Goal: Information Seeking & Learning: Learn about a topic

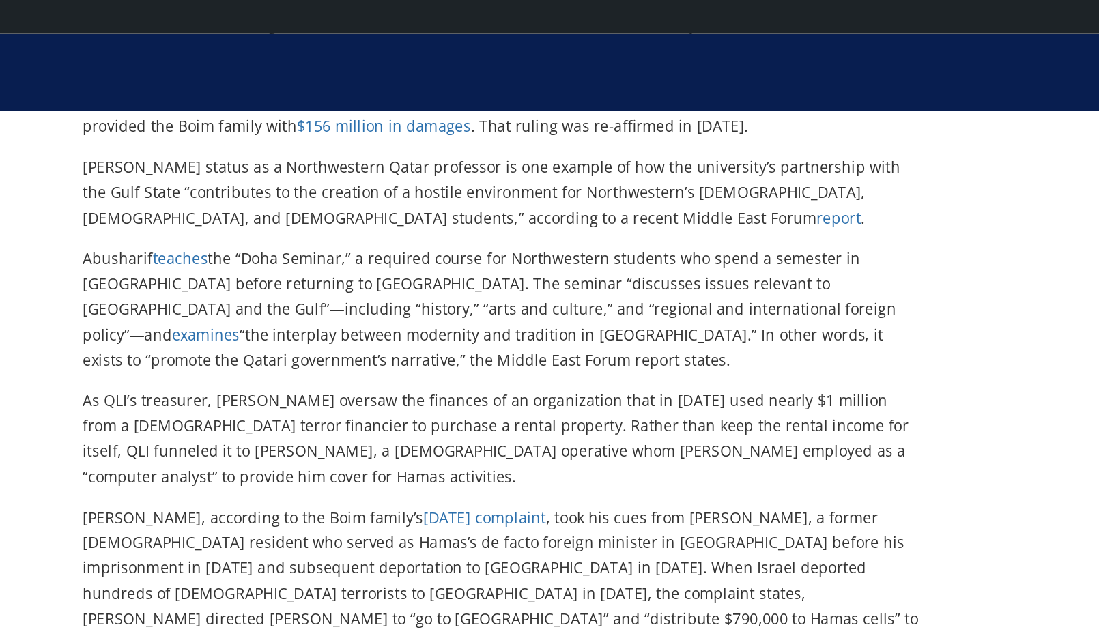
scroll to position [618, 0]
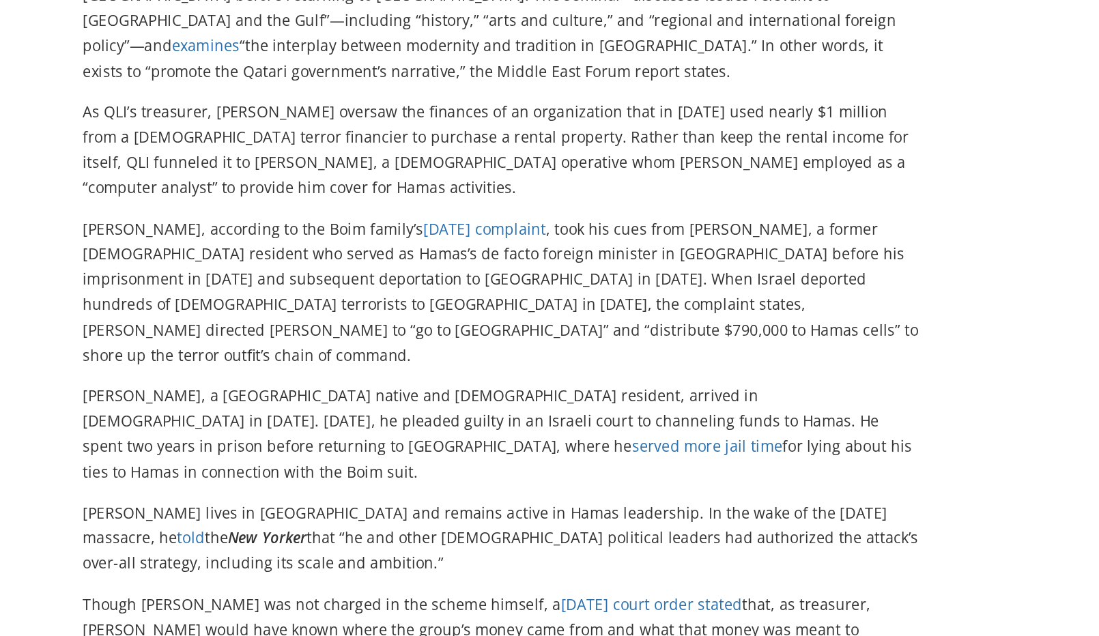
click at [157, 510] on p "[PERSON_NAME] lives in [GEOGRAPHIC_DATA] and remains active in Hamas leadership…" at bounding box center [413, 534] width 541 height 48
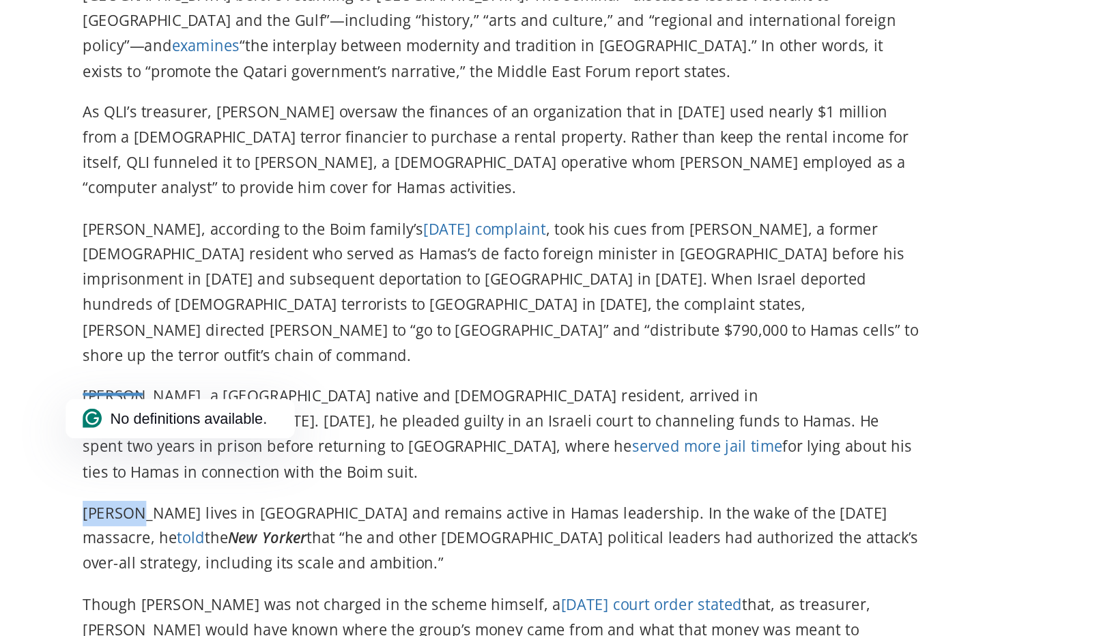
copy p "Marzook"
click at [263, 446] on div "No definitions available." at bounding box center [205, 457] width 147 height 25
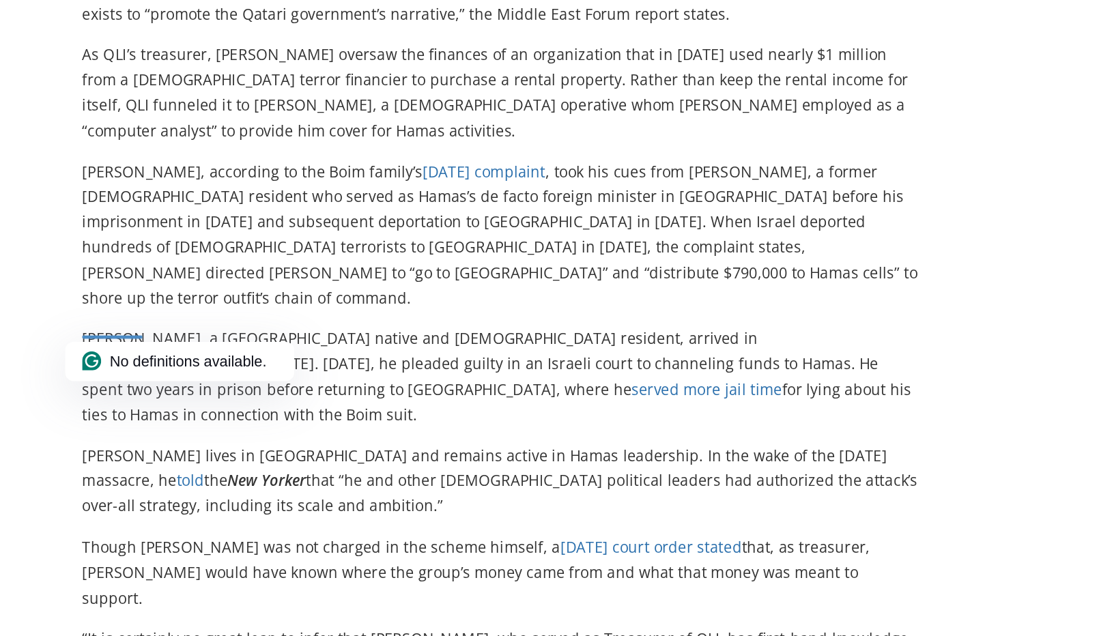
click at [154, 435] on p "[PERSON_NAME], a [GEOGRAPHIC_DATA] native and [DEMOGRAPHIC_DATA] resident, arri…" at bounding box center [413, 467] width 541 height 65
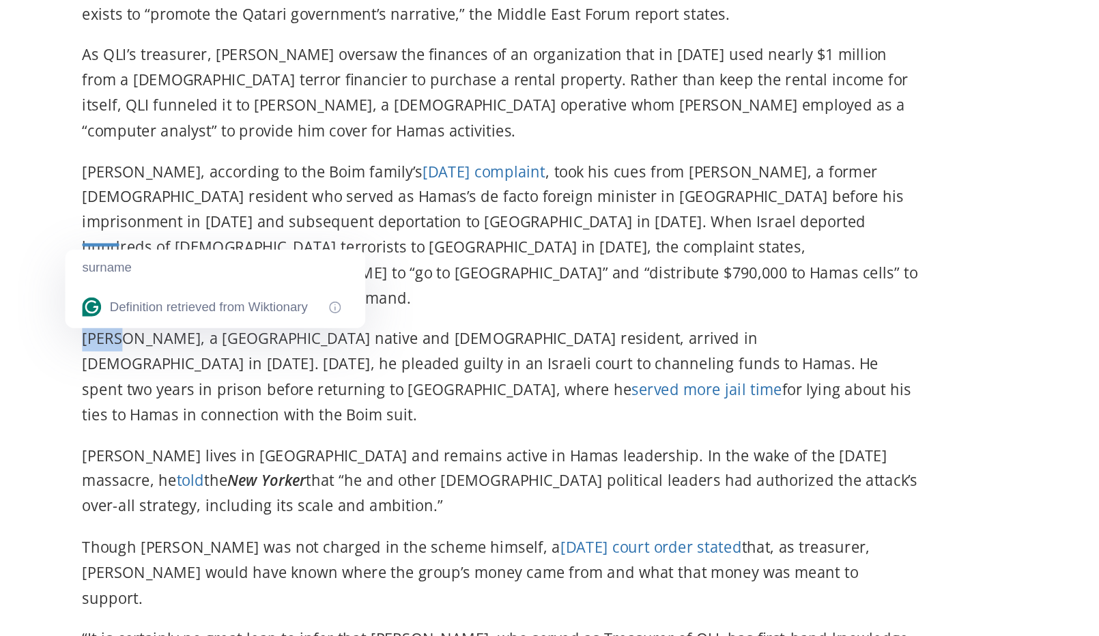
copy p "[PERSON_NAME]"
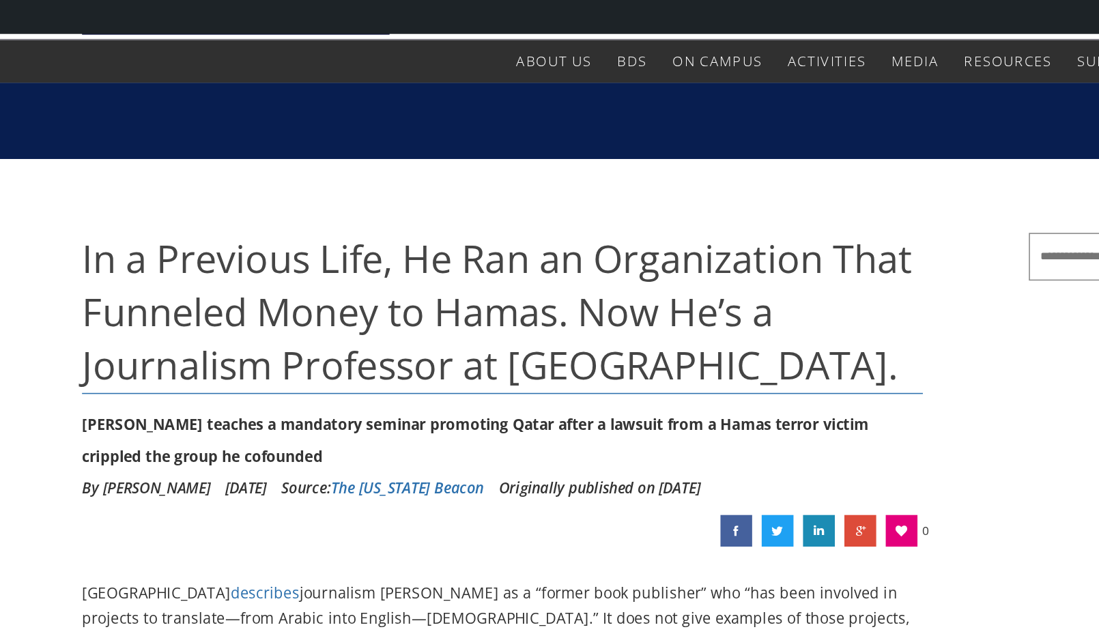
scroll to position [0, 0]
